Goal: Navigation & Orientation: Find specific page/section

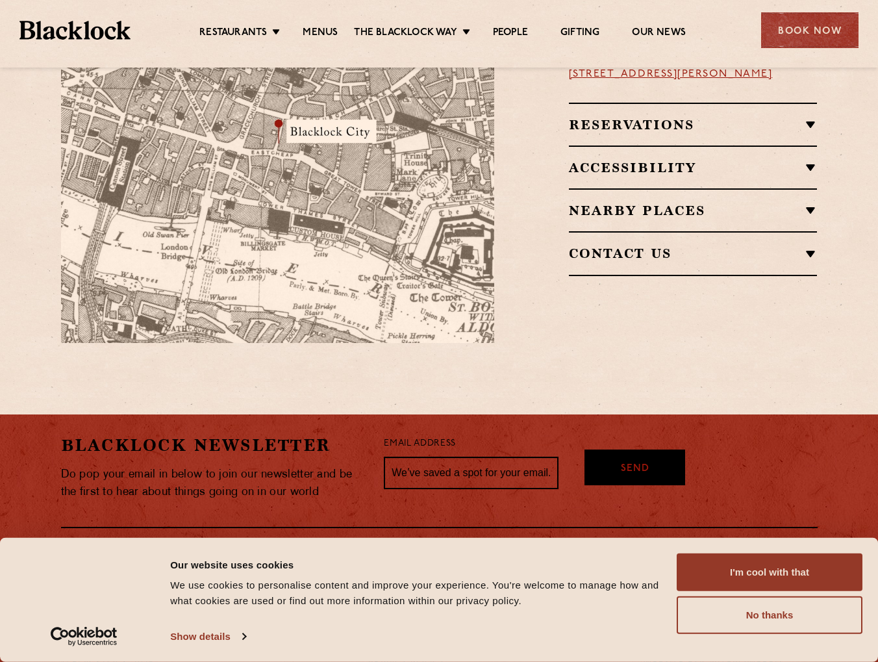
scroll to position [909, 0]
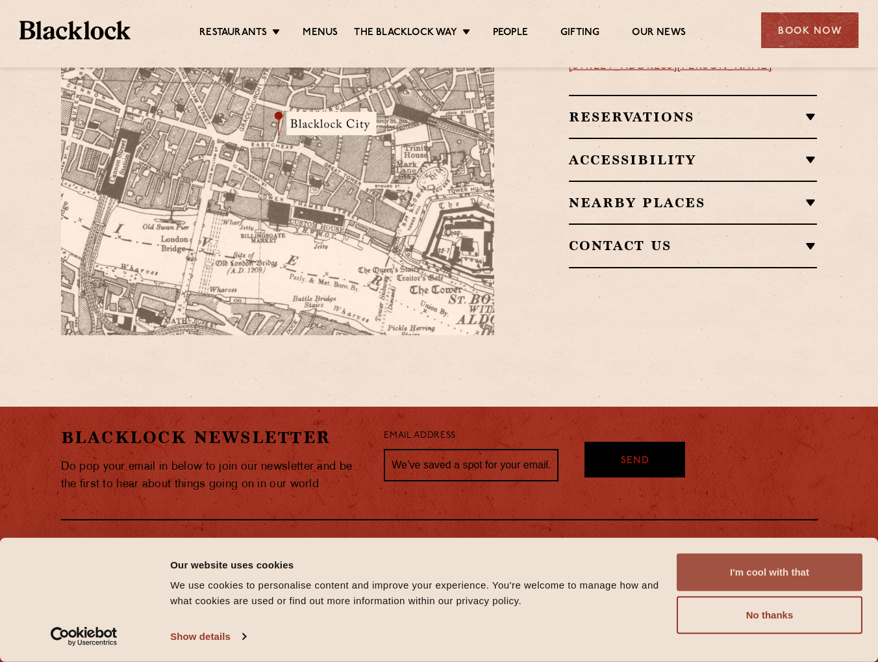
click at [774, 578] on button "I'm cool with that" at bounding box center [770, 572] width 186 height 38
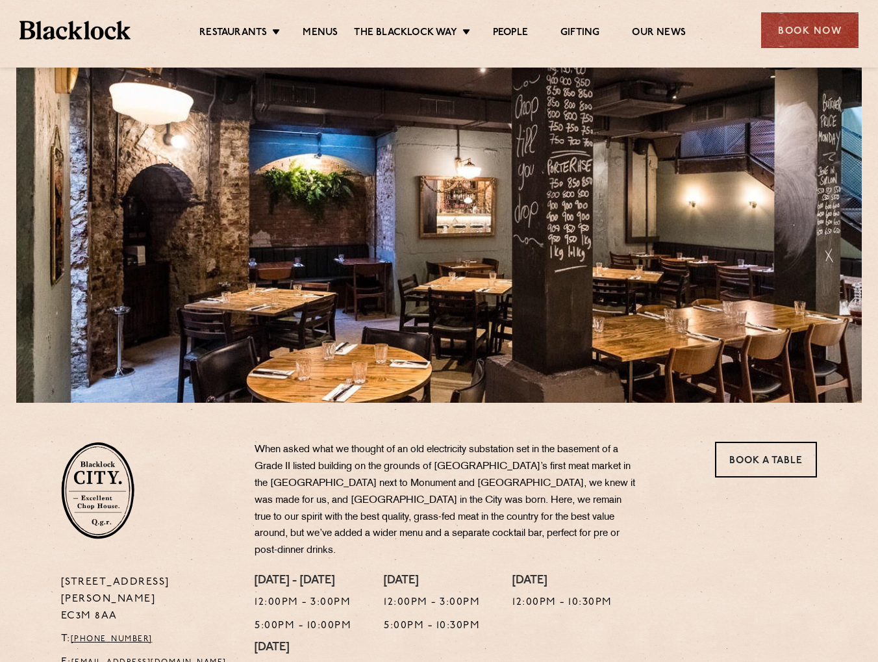
scroll to position [0, 0]
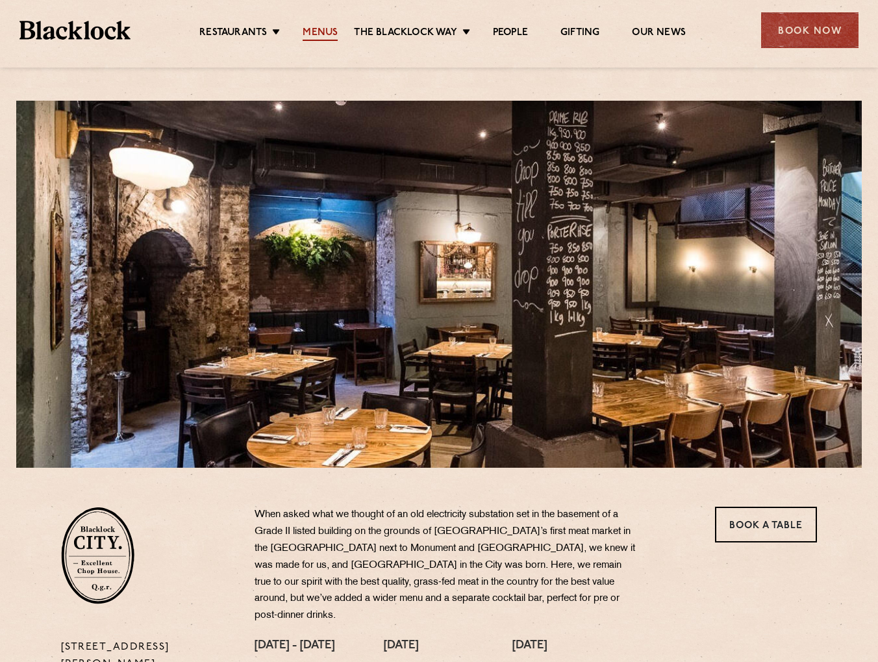
click at [333, 27] on link "Menus" at bounding box center [320, 34] width 35 height 14
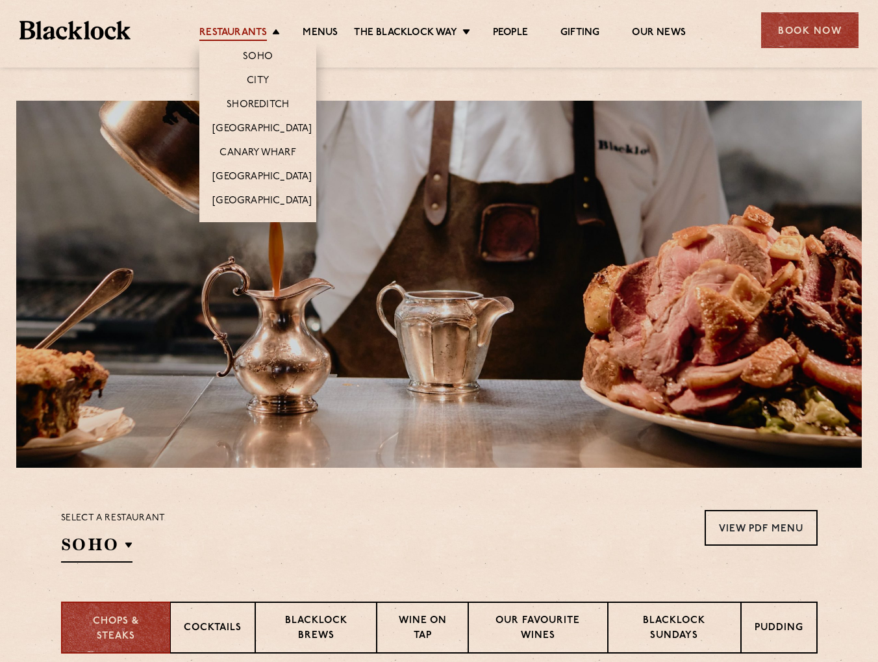
click at [234, 28] on link "Restaurants" at bounding box center [233, 34] width 68 height 14
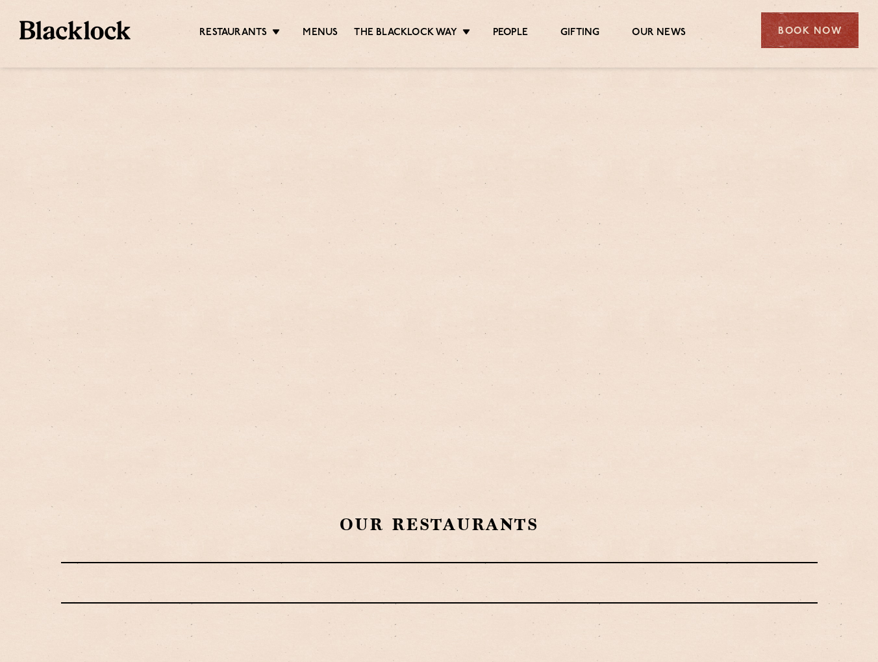
scroll to position [65, 0]
